Goal: Transaction & Acquisition: Purchase product/service

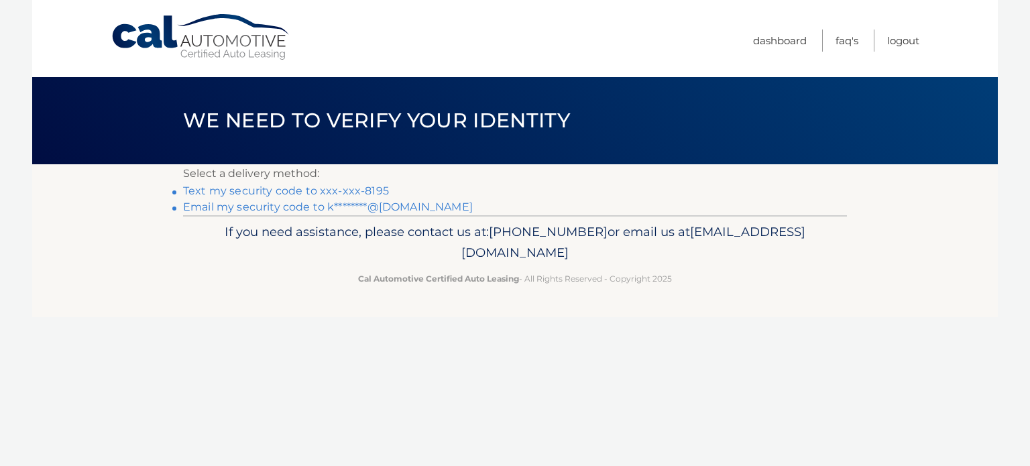
click at [308, 192] on link "Text my security code to xxx-xxx-8195" at bounding box center [286, 190] width 206 height 13
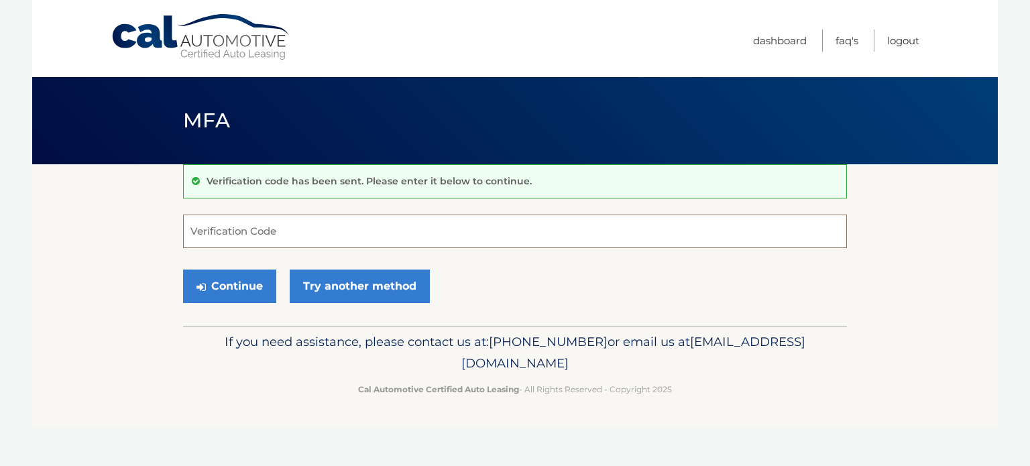
click at [274, 236] on input "Verification Code" at bounding box center [515, 232] width 664 height 34
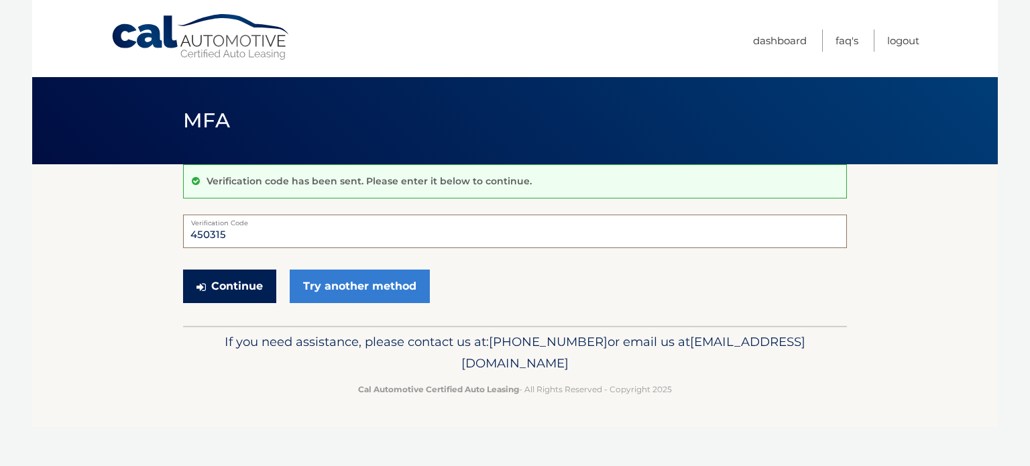
type input "450315"
click at [230, 289] on button "Continue" at bounding box center [229, 287] width 93 height 34
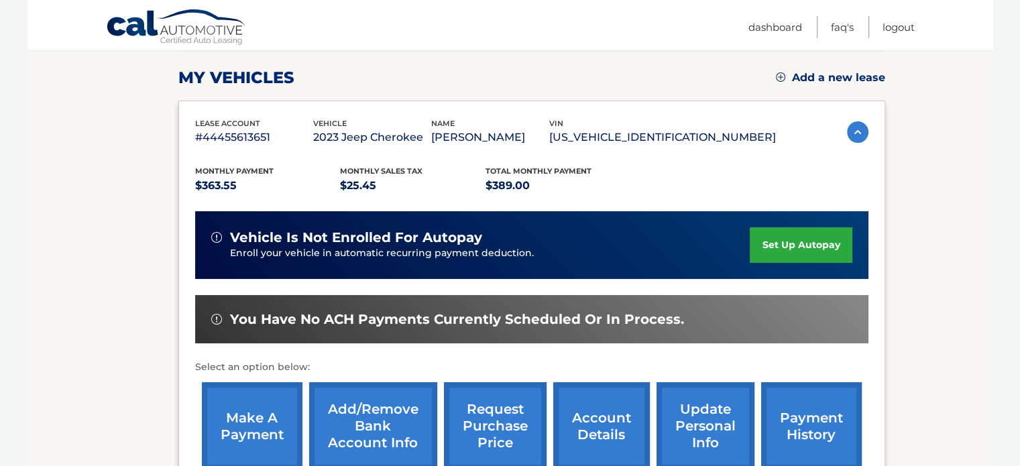
scroll to position [268, 0]
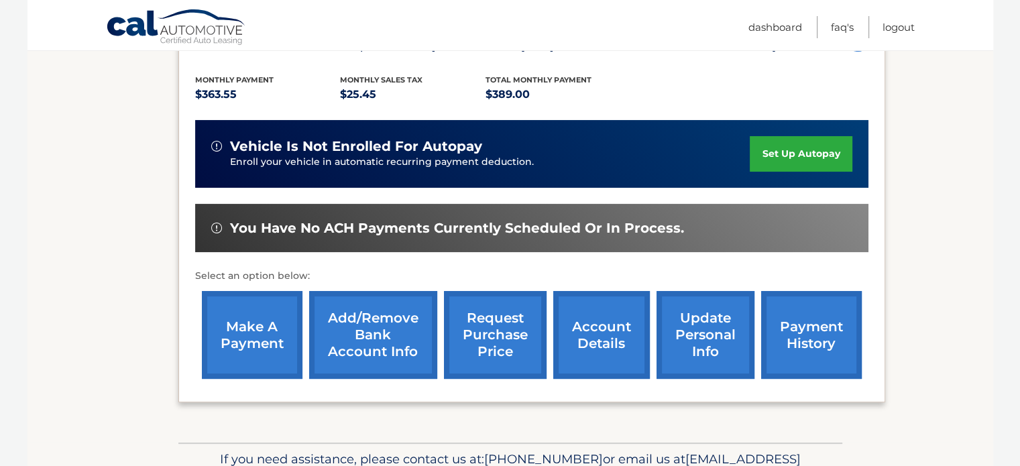
click at [816, 333] on link "payment history" at bounding box center [811, 335] width 101 height 88
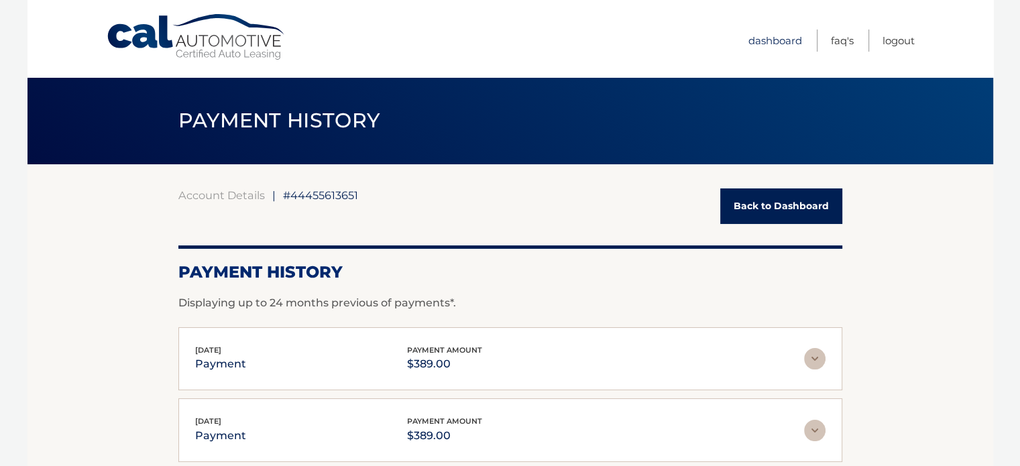
click at [761, 35] on link "Dashboard" at bounding box center [775, 41] width 54 height 22
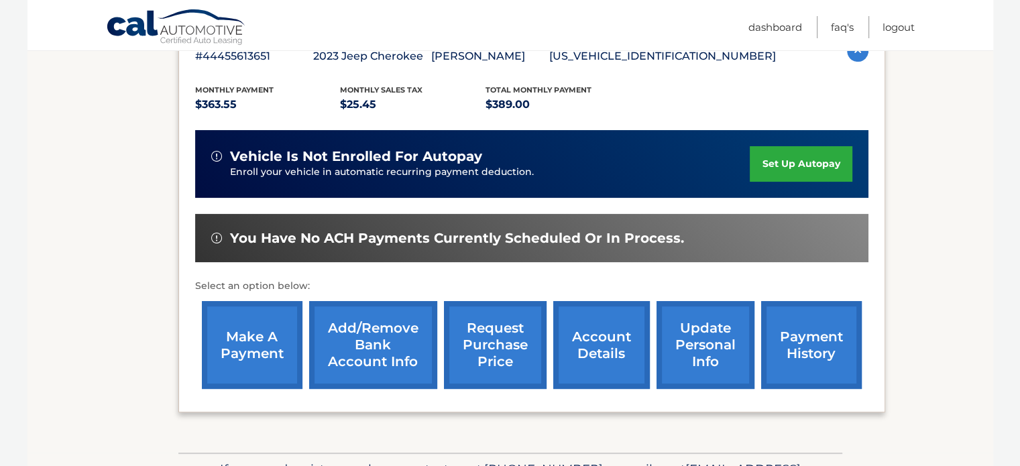
scroll to position [268, 0]
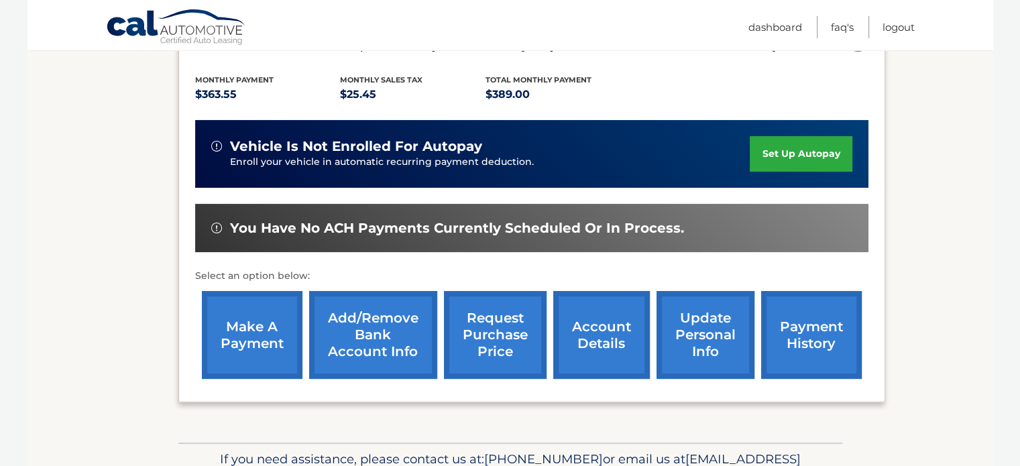
click at [249, 332] on link "make a payment" at bounding box center [252, 335] width 101 height 88
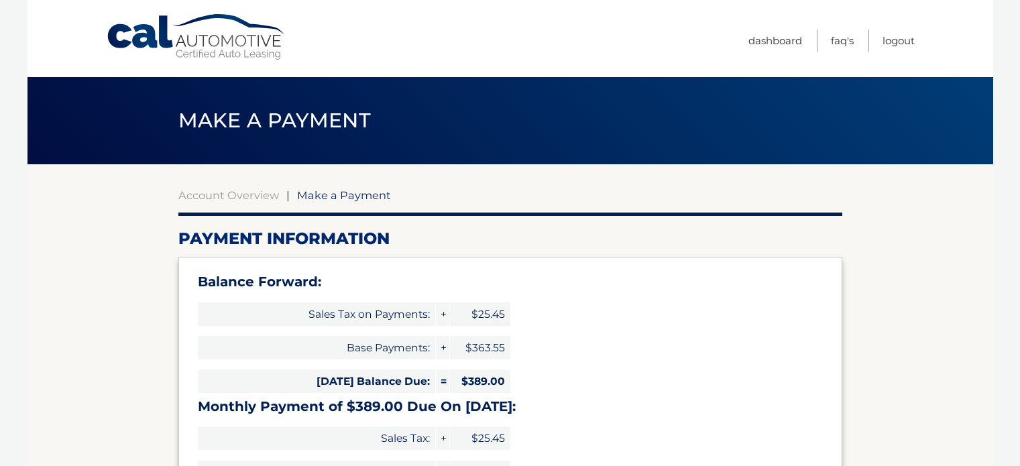
select select "MmIyNTIwOWUtMTdhNC00MzlmLWFkZmItYzVlZDRhMThlNDIx"
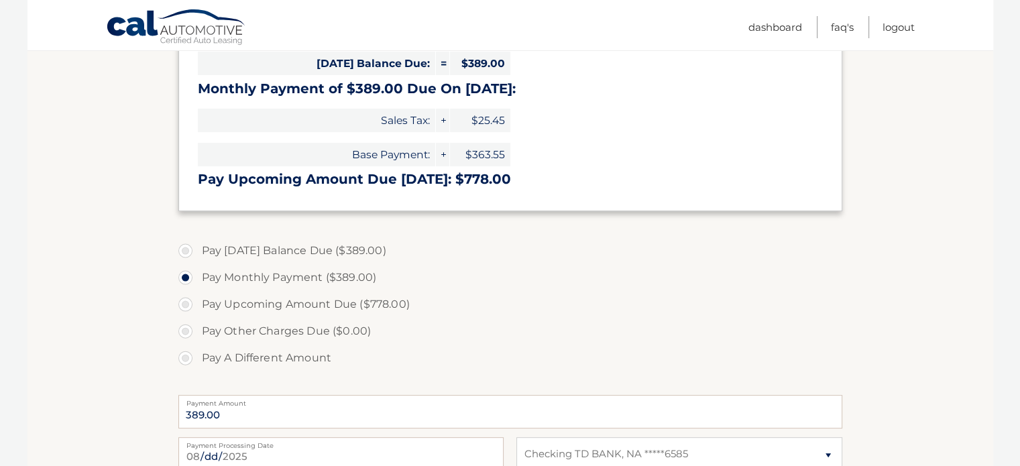
scroll to position [335, 0]
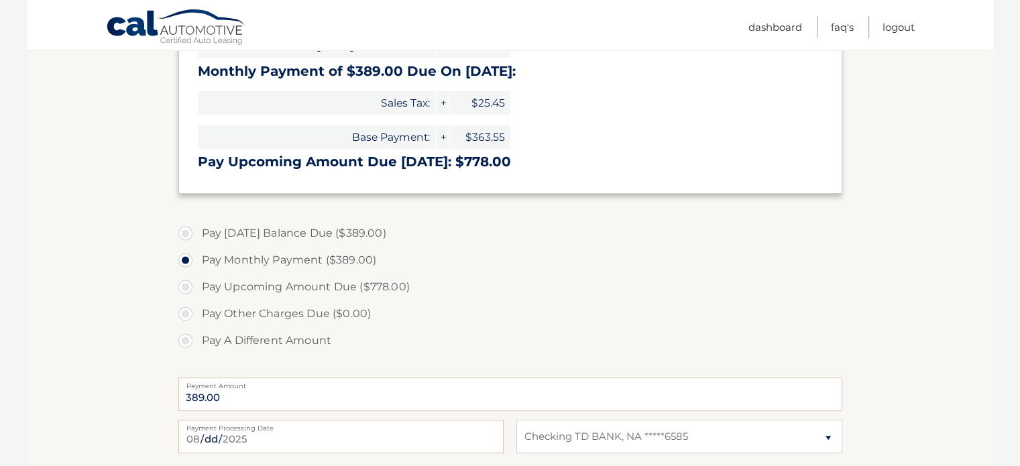
click at [190, 235] on label "Pay Today's Balance Due ($389.00)" at bounding box center [510, 233] width 664 height 27
click at [190, 235] on input "Pay Today's Balance Due ($389.00)" at bounding box center [190, 230] width 13 height 21
radio input "true"
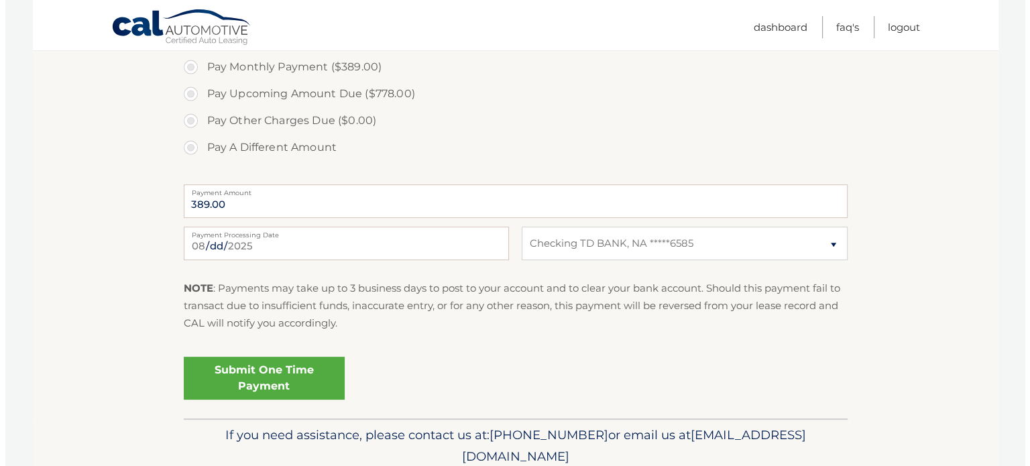
scroll to position [582, 0]
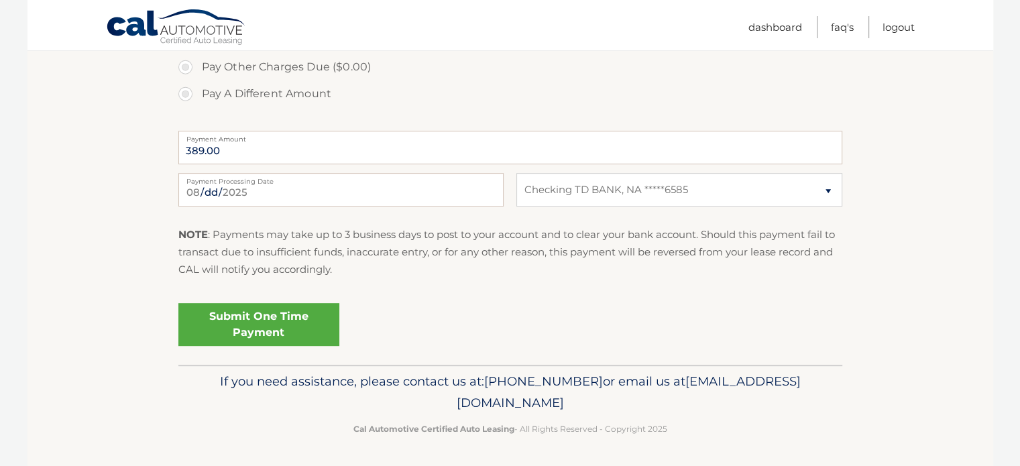
click at [284, 326] on link "Submit One Time Payment" at bounding box center [258, 324] width 161 height 43
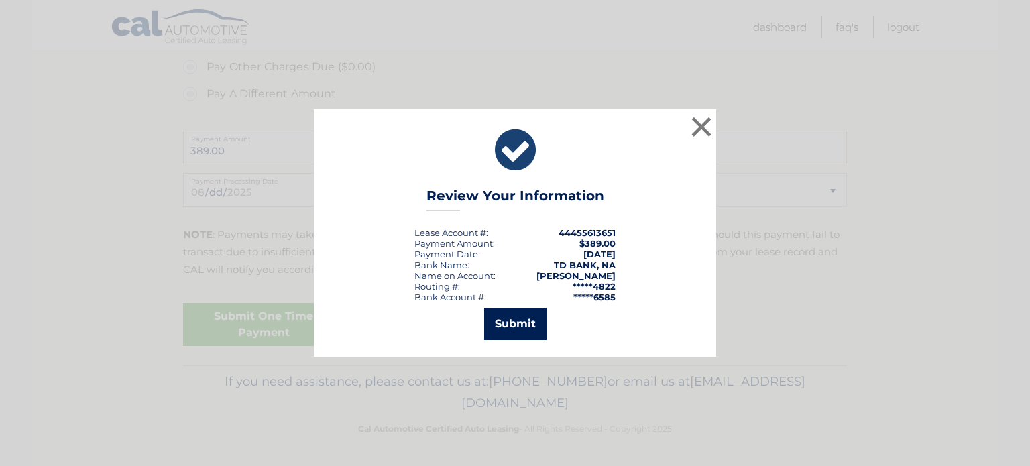
click at [510, 321] on button "Submit" at bounding box center [515, 324] width 62 height 32
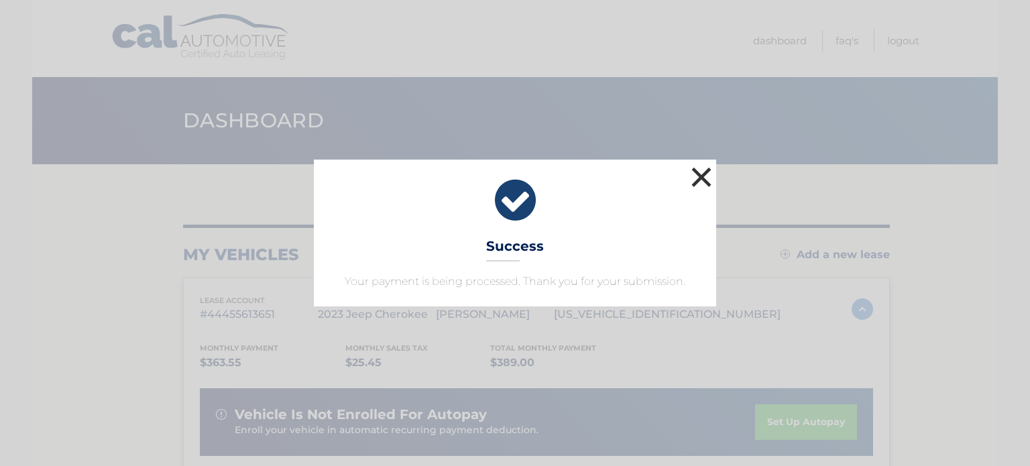
click at [700, 173] on button "×" at bounding box center [701, 177] width 27 height 27
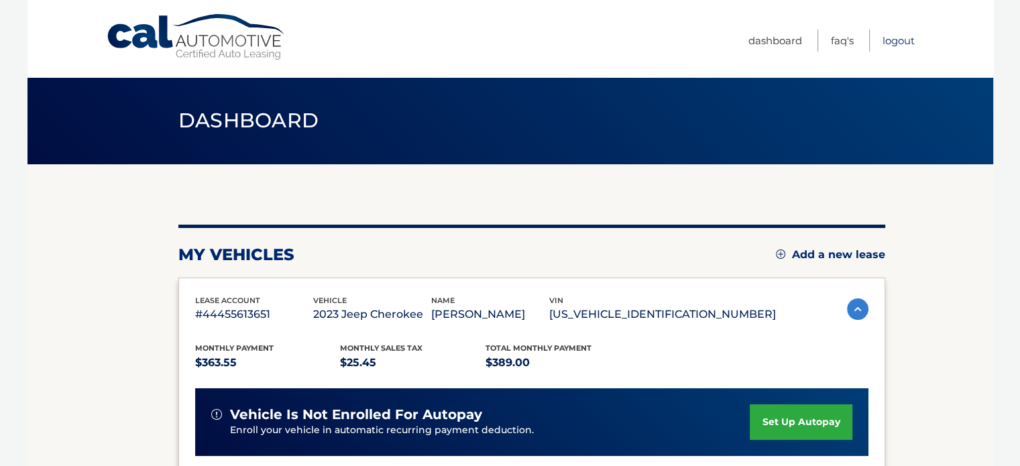
click at [896, 33] on link "Logout" at bounding box center [899, 41] width 32 height 22
